Goal: Task Accomplishment & Management: Use online tool/utility

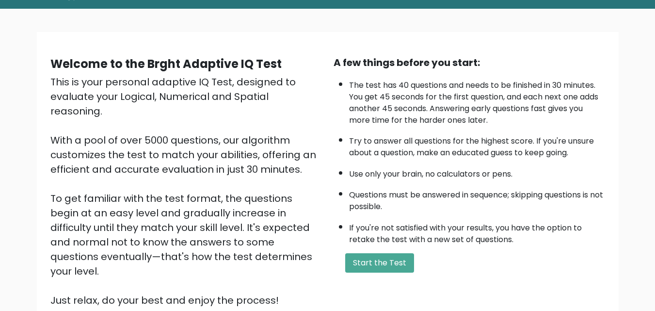
scroll to position [97, 0]
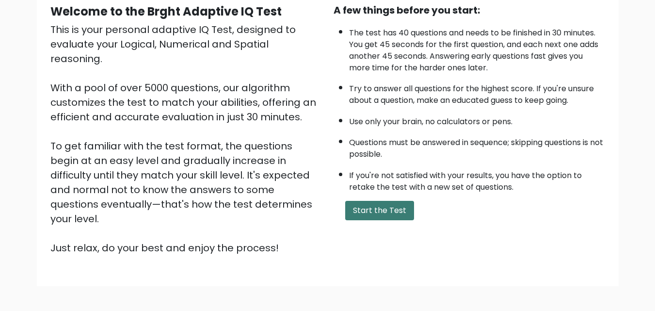
click at [384, 212] on button "Start the Test" at bounding box center [379, 210] width 69 height 19
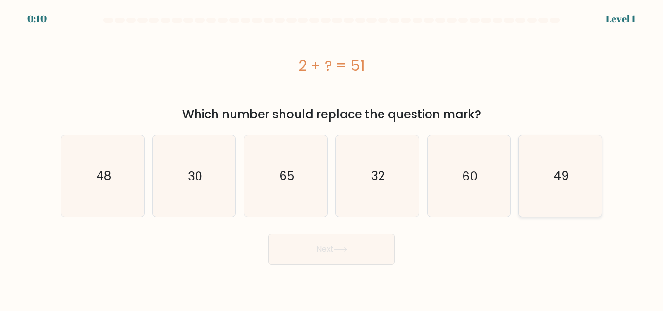
click at [562, 192] on icon "49" at bounding box center [559, 175] width 81 height 81
click at [332, 158] on input "f. 49" at bounding box center [331, 157] width 0 height 2
radio input "true"
click at [327, 249] on button "Next" at bounding box center [331, 249] width 126 height 31
click at [340, 250] on icon at bounding box center [340, 249] width 13 height 5
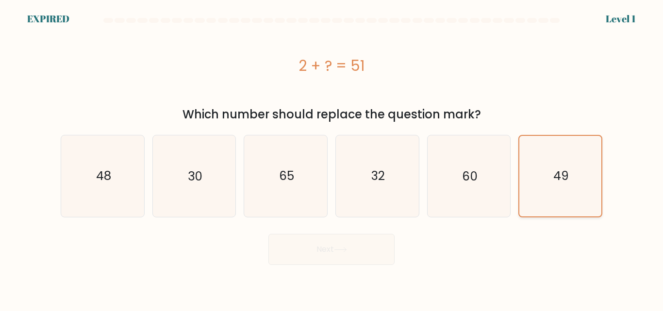
click at [559, 182] on text "49" at bounding box center [561, 175] width 16 height 17
click at [332, 158] on input "f. 49" at bounding box center [331, 157] width 0 height 2
